Goal: Check status: Check status

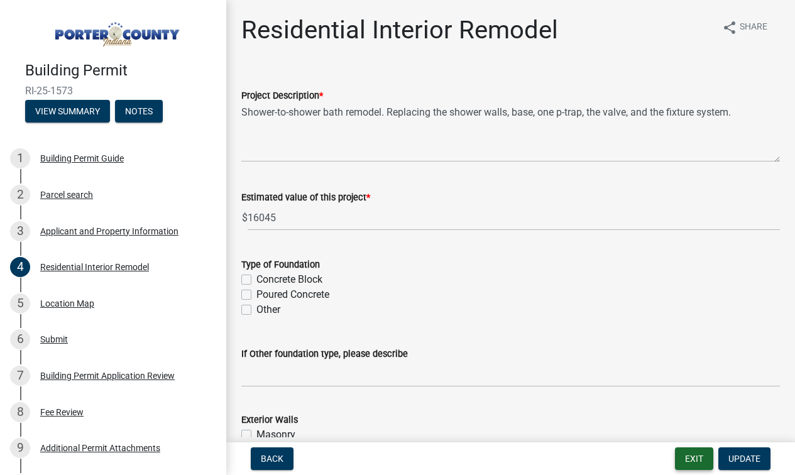
click at [702, 461] on button "Exit" at bounding box center [694, 459] width 38 height 23
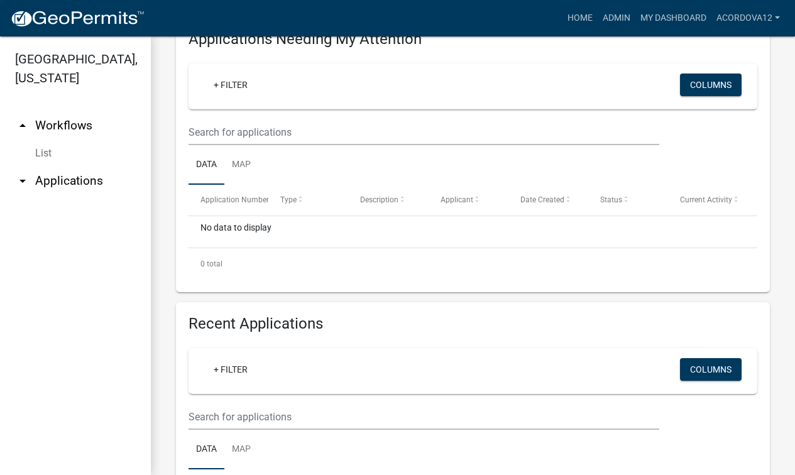
scroll to position [252, 0]
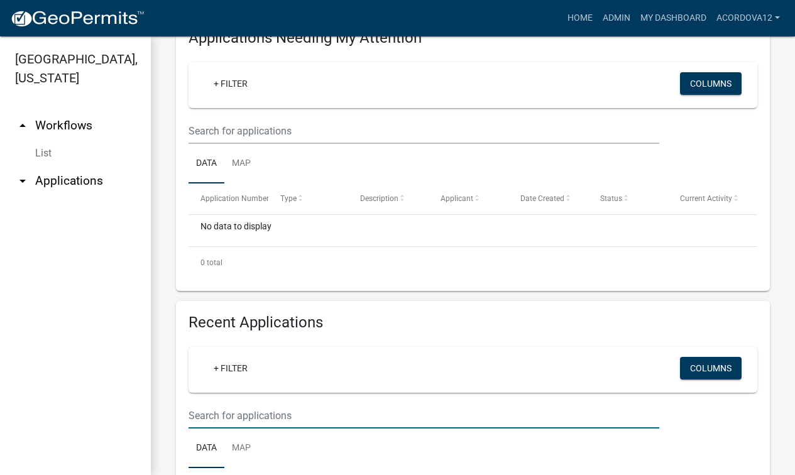
click at [212, 423] on input "text" at bounding box center [424, 416] width 471 height 26
type input "RR-25-1739"
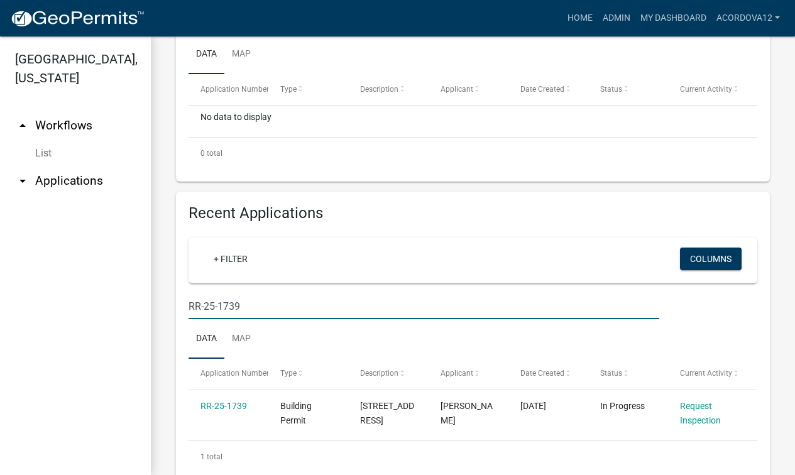
scroll to position [377, 0]
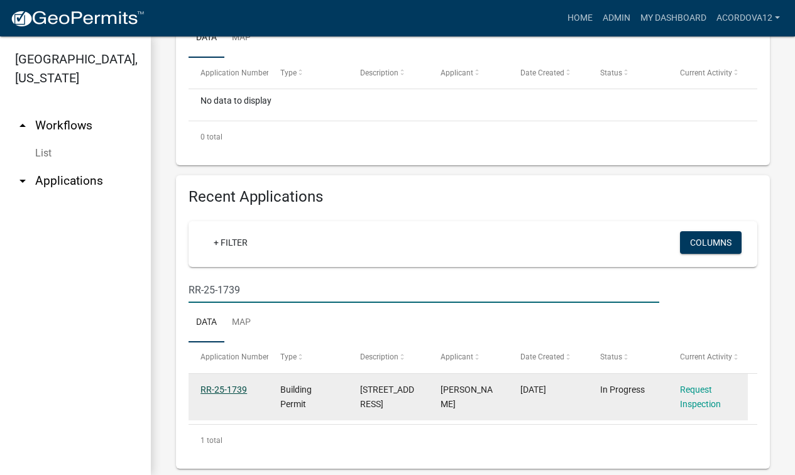
click at [235, 387] on link "RR-25-1739" at bounding box center [224, 390] width 47 height 10
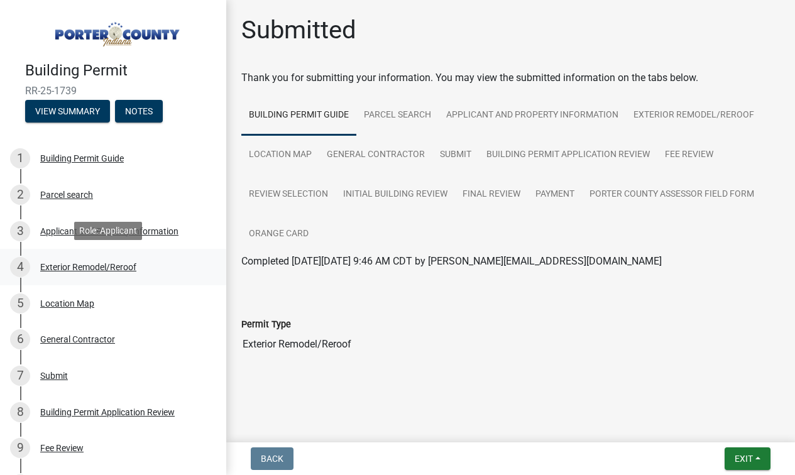
click at [85, 270] on div "Exterior Remodel/Reroof" at bounding box center [88, 267] width 96 height 9
